Goal: Share content

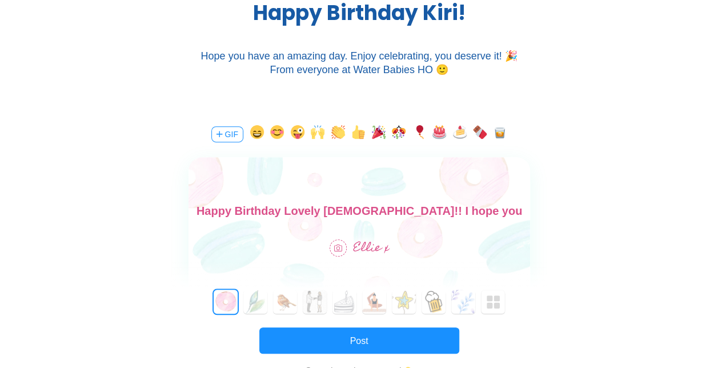
scroll to position [17, 0]
click at [376, 133] on button "button" at bounding box center [379, 134] width 14 height 18
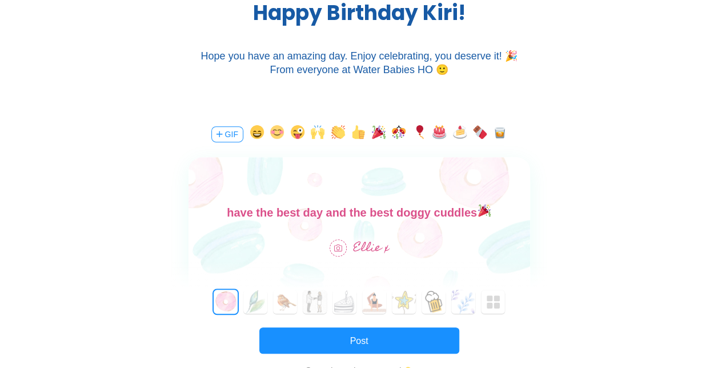
click at [275, 134] on button "button" at bounding box center [277, 134] width 14 height 18
click at [223, 135] on button "GIF" at bounding box center [227, 134] width 32 height 16
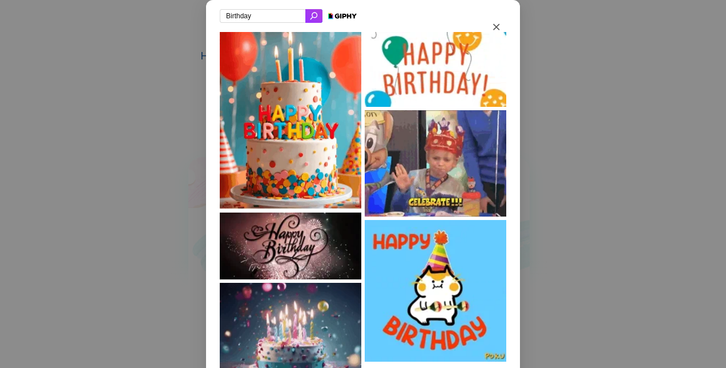
click at [629, 132] on div "Birthday" at bounding box center [363, 184] width 726 height 368
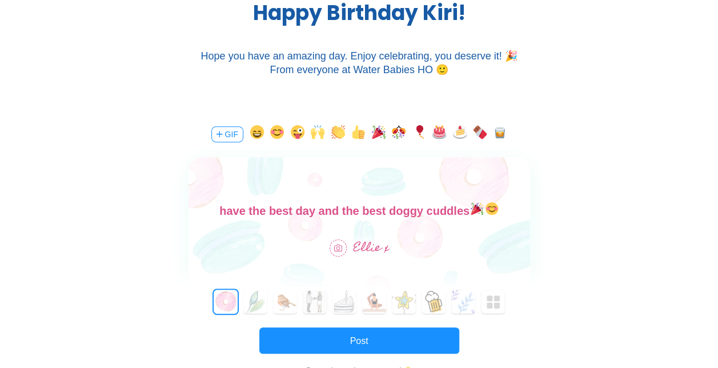
click at [230, 135] on button "GIF" at bounding box center [227, 134] width 32 height 16
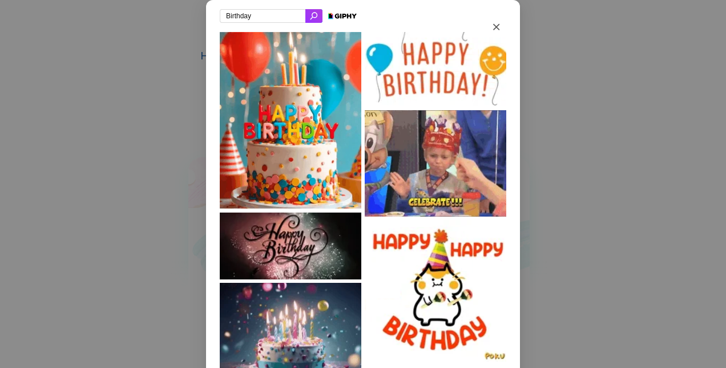
click at [257, 11] on input "Birthday" at bounding box center [263, 16] width 86 height 14
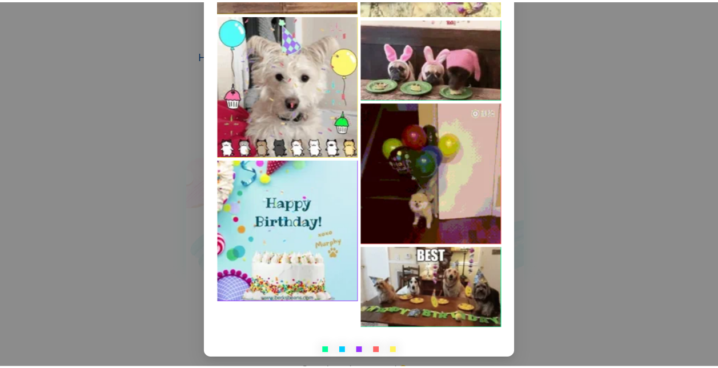
scroll to position [471, 0]
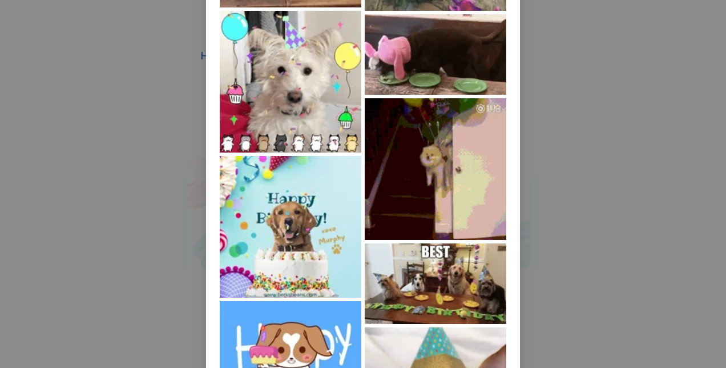
type input "Birthday dog"
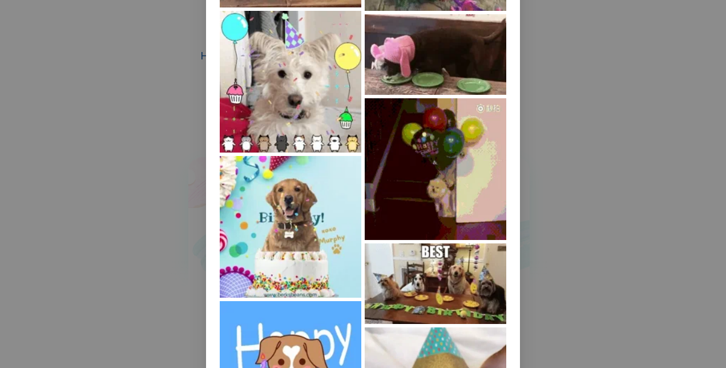
click at [454, 153] on img at bounding box center [436, 169] width 142 height 142
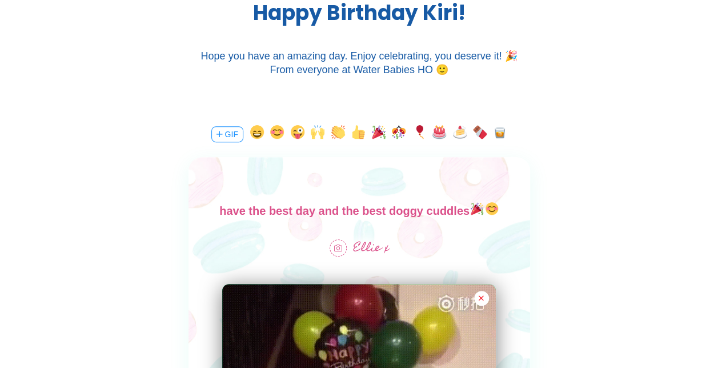
scroll to position [343, 0]
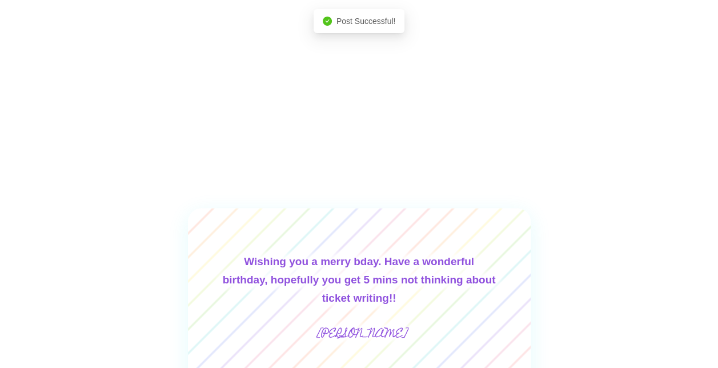
scroll to position [0, 0]
